Goal: Information Seeking & Learning: Find specific fact

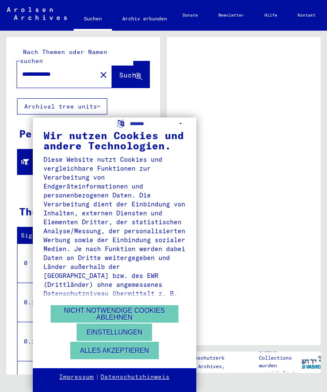
click at [112, 313] on button "Nicht notwendige Cookies ablehnen" at bounding box center [115, 313] width 128 height 17
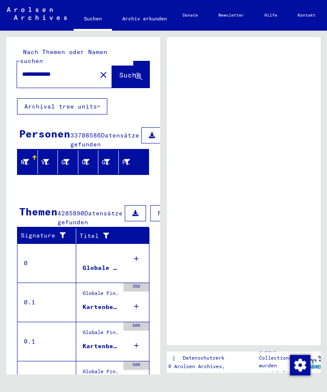
scroll to position [10, 0]
click at [119, 71] on span "Suche" at bounding box center [129, 75] width 21 height 9
click at [122, 71] on span "Suche" at bounding box center [129, 75] width 21 height 9
click at [127, 71] on span "Suche" at bounding box center [129, 75] width 21 height 9
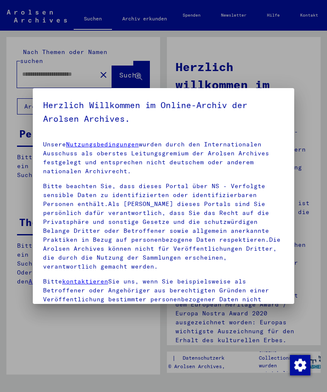
type input "**********"
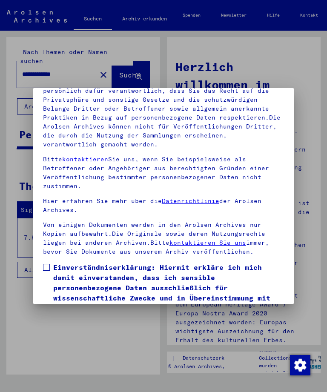
scroll to position [50, 0]
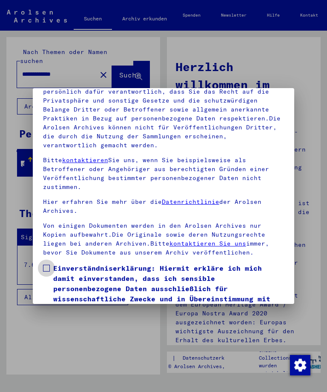
click at [49, 265] on span at bounding box center [46, 268] width 7 height 7
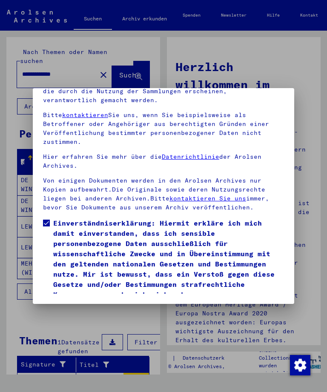
scroll to position [113, 0]
click at [71, 304] on button "Ich stimme zu" at bounding box center [75, 312] width 64 height 16
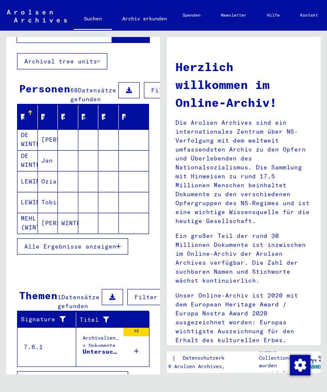
scroll to position [44, 0]
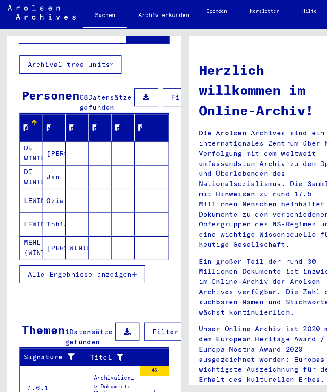
click at [77, 246] on button "Alle Ergebnisse anzeigen" at bounding box center [72, 247] width 111 height 16
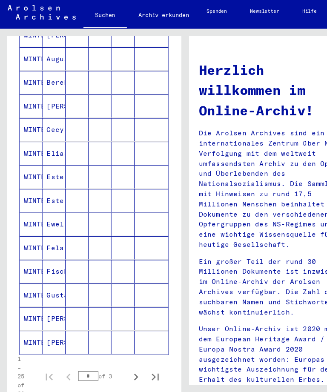
scroll to position [379, 0]
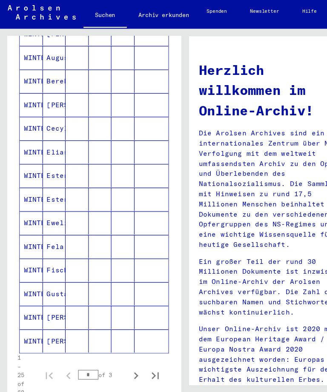
click at [32, 195] on mat-cell "WINTER" at bounding box center [27, 202] width 20 height 20
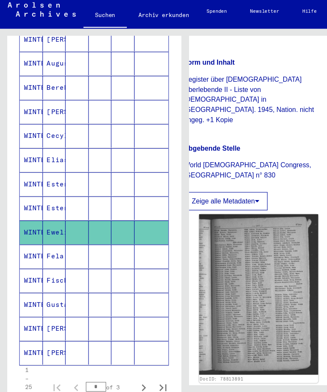
scroll to position [228, 16]
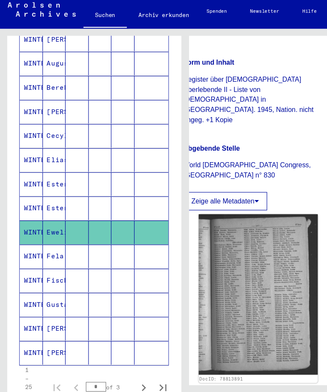
click at [234, 194] on img at bounding box center [227, 265] width 105 height 142
click at [239, 194] on img at bounding box center [227, 265] width 105 height 142
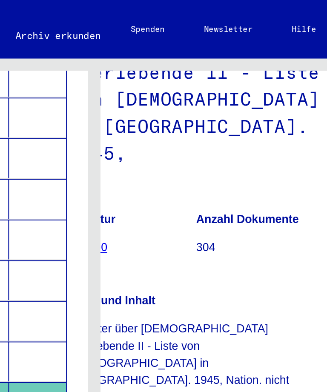
scroll to position [131, 27]
